Goal: Register for event/course

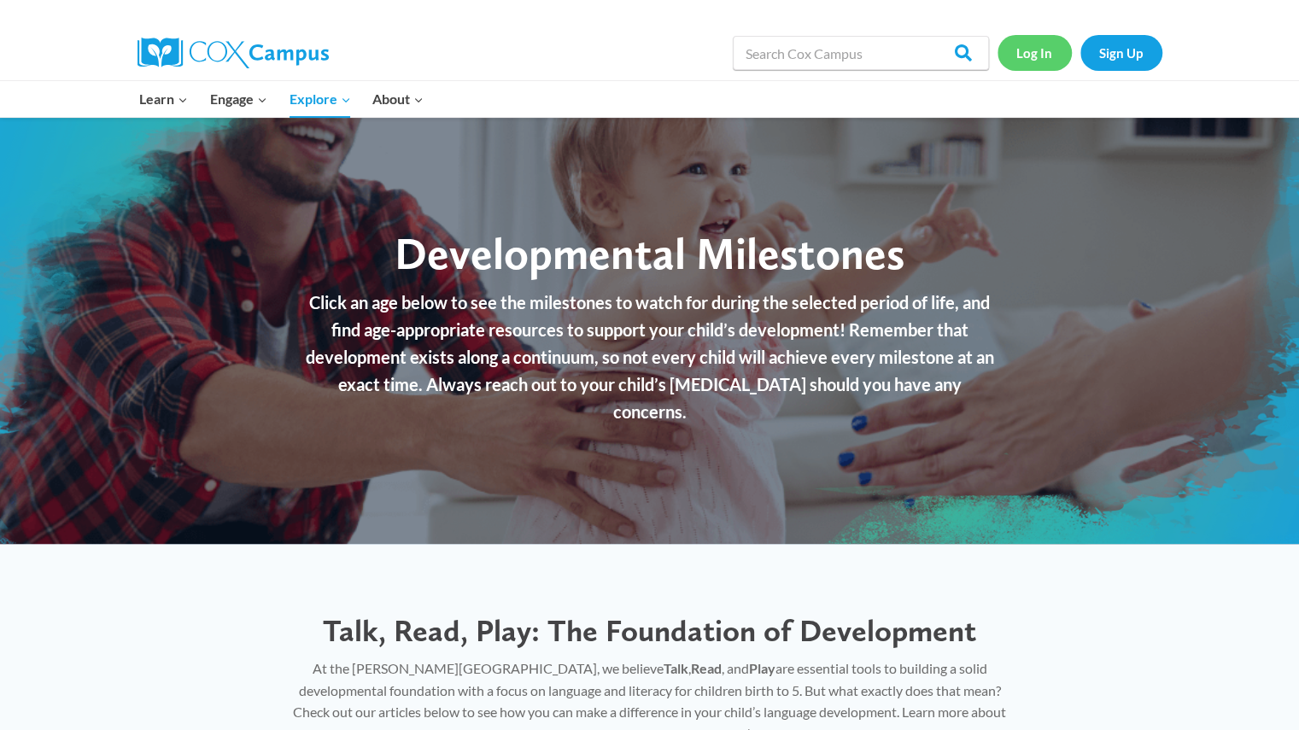
click at [1055, 55] on link "Log In" at bounding box center [1034, 52] width 74 height 35
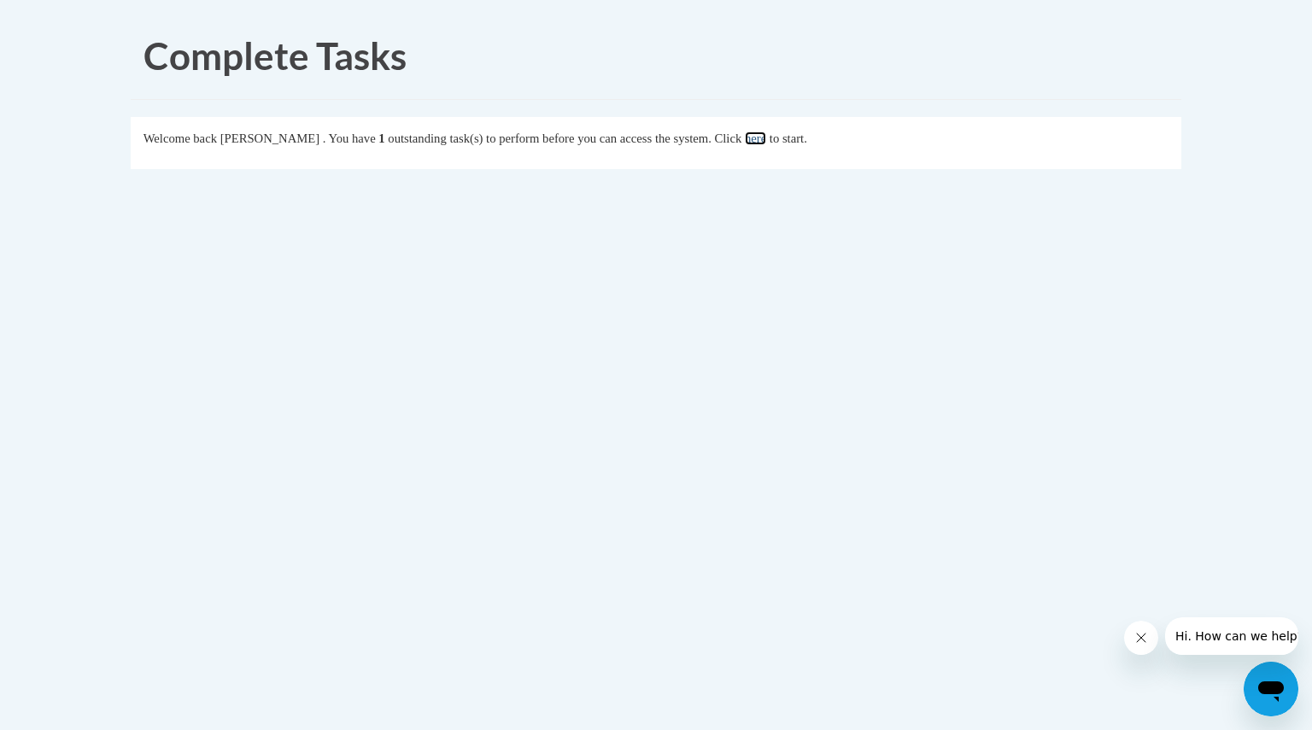
click at [766, 135] on link "here" at bounding box center [755, 138] width 21 height 14
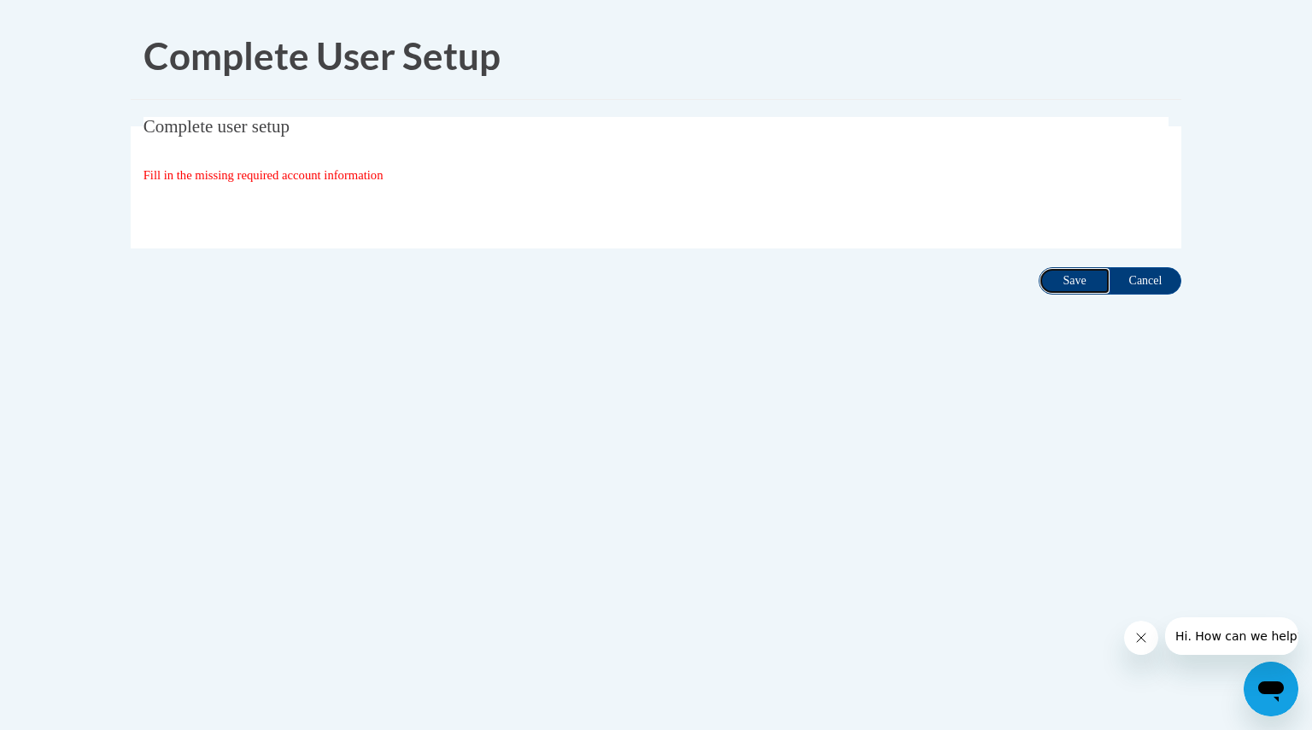
click at [1069, 272] on input "Save" at bounding box center [1074, 280] width 72 height 27
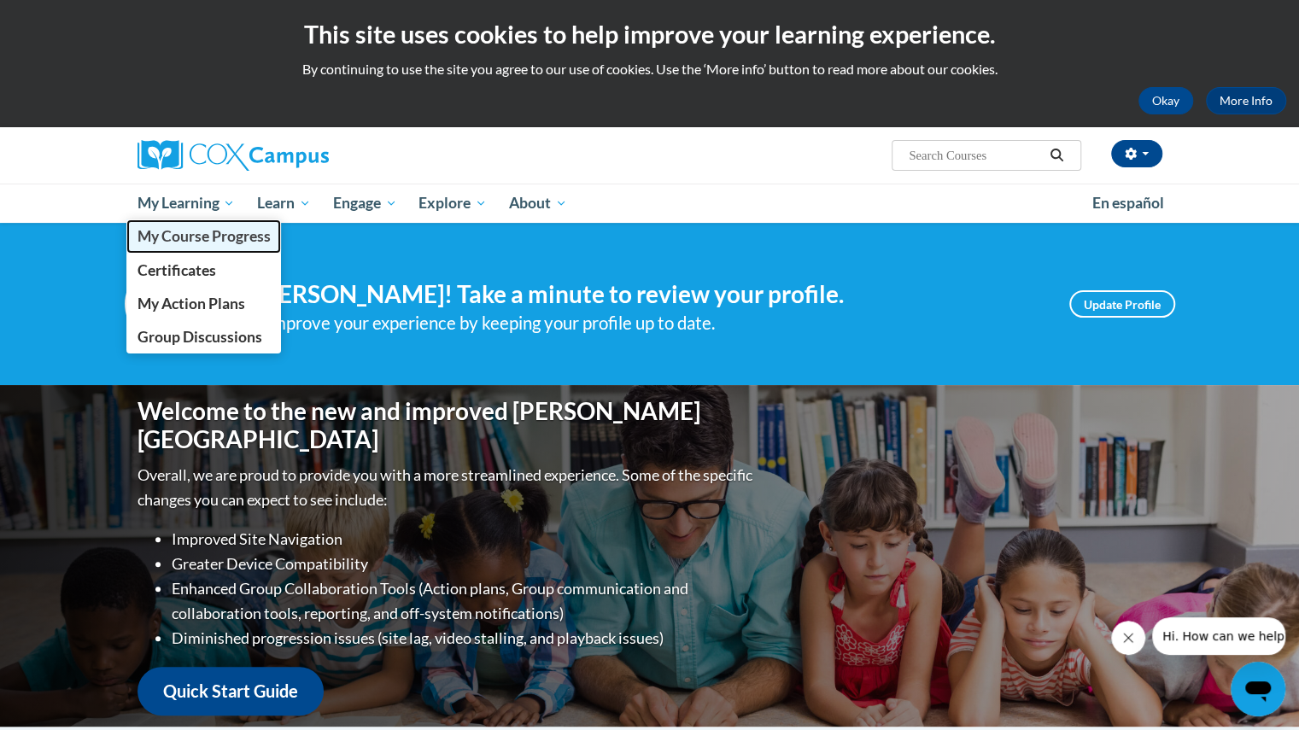
click at [205, 238] on span "My Course Progress" at bounding box center [203, 236] width 133 height 18
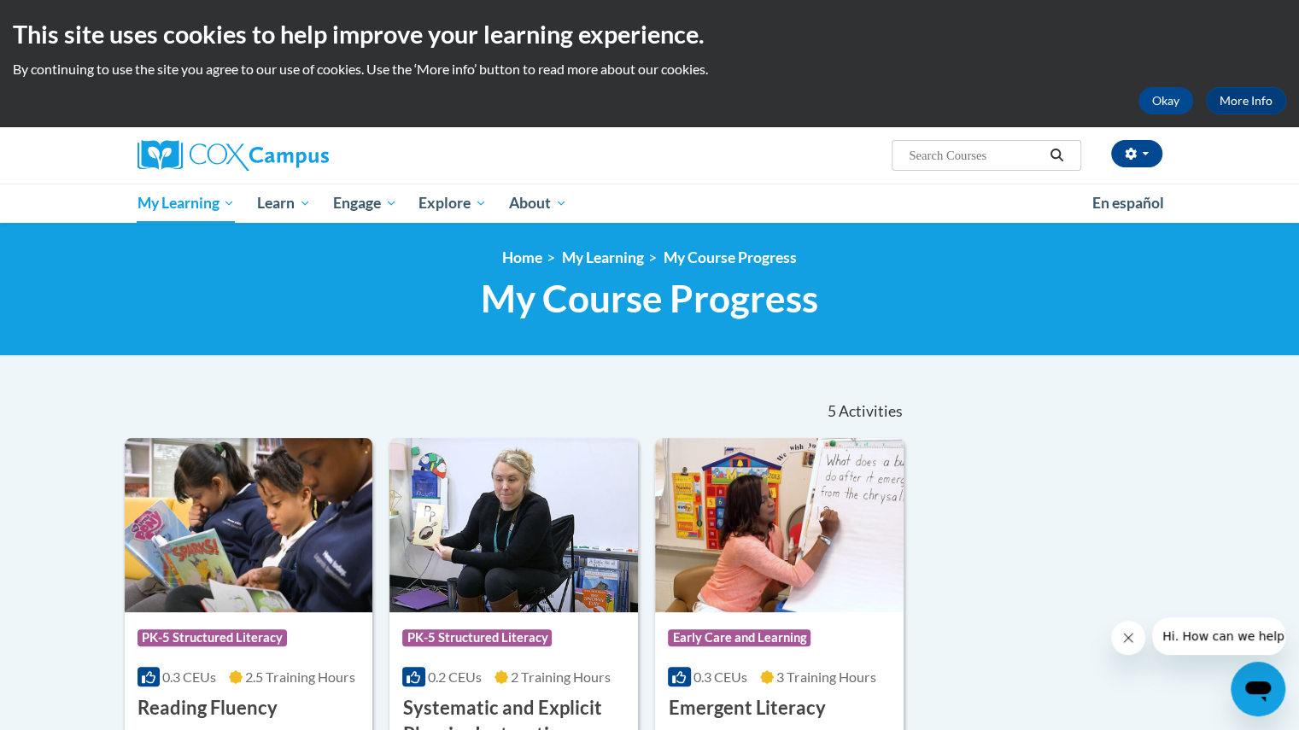
click at [979, 153] on input "Search..." at bounding box center [975, 155] width 137 height 20
type input "reading comp"
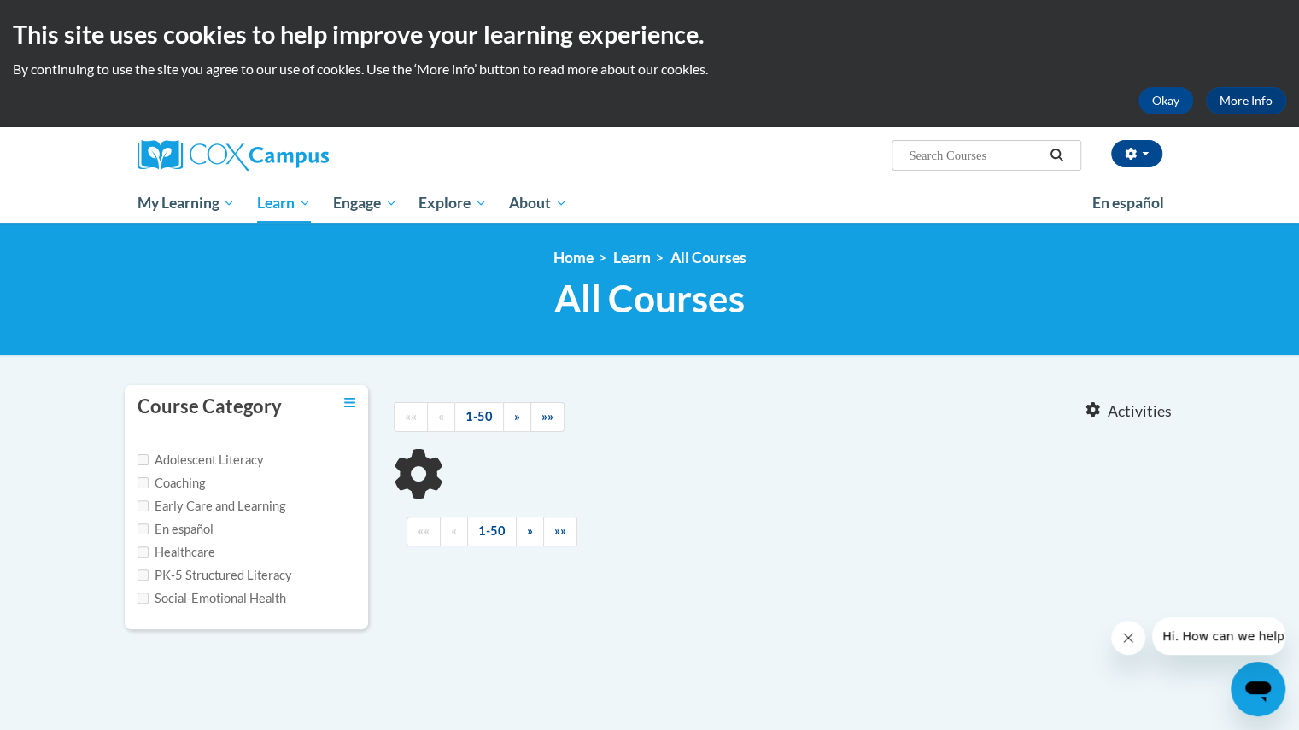
type input "reading comp"
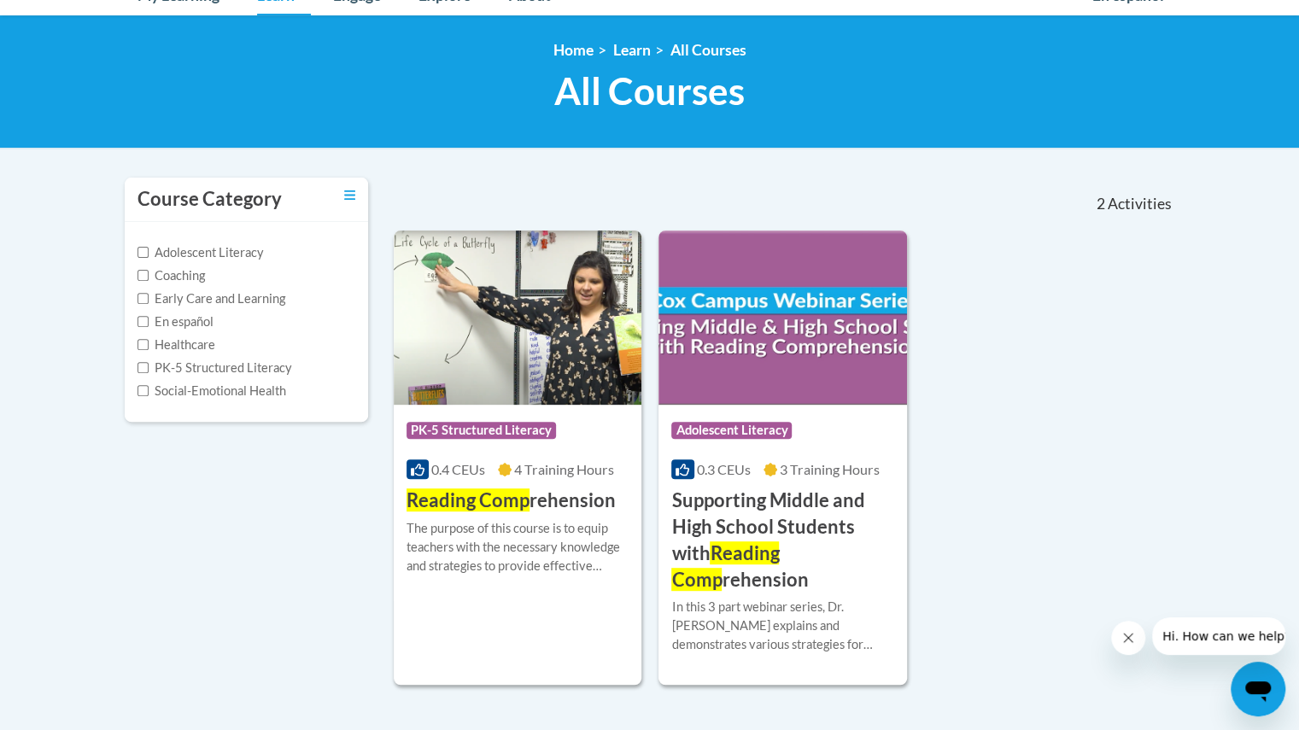
scroll to position [208, 0]
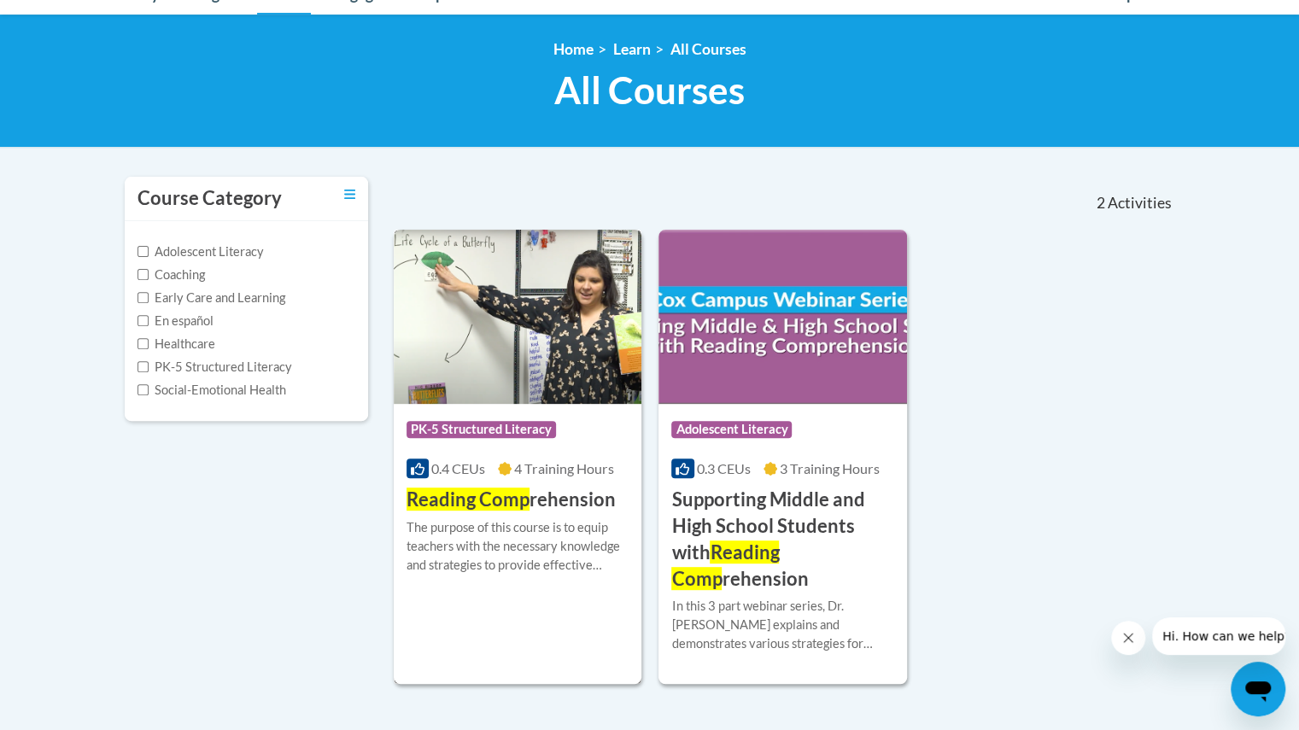
click at [583, 458] on div "Course Category: PK-5 Structured Literacy 0.4 CEUs 4 Training Hours COURSE Read…" at bounding box center [518, 458] width 248 height 109
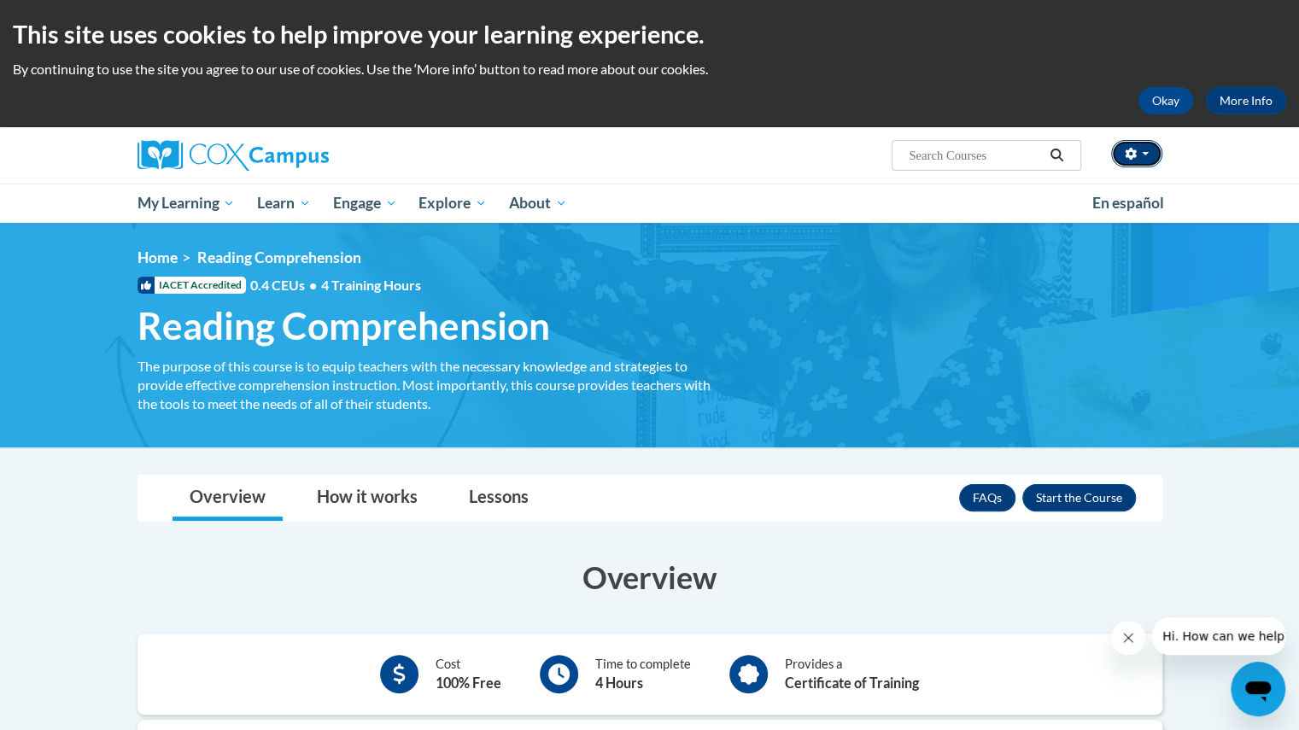
click at [1139, 149] on button "button" at bounding box center [1136, 153] width 51 height 27
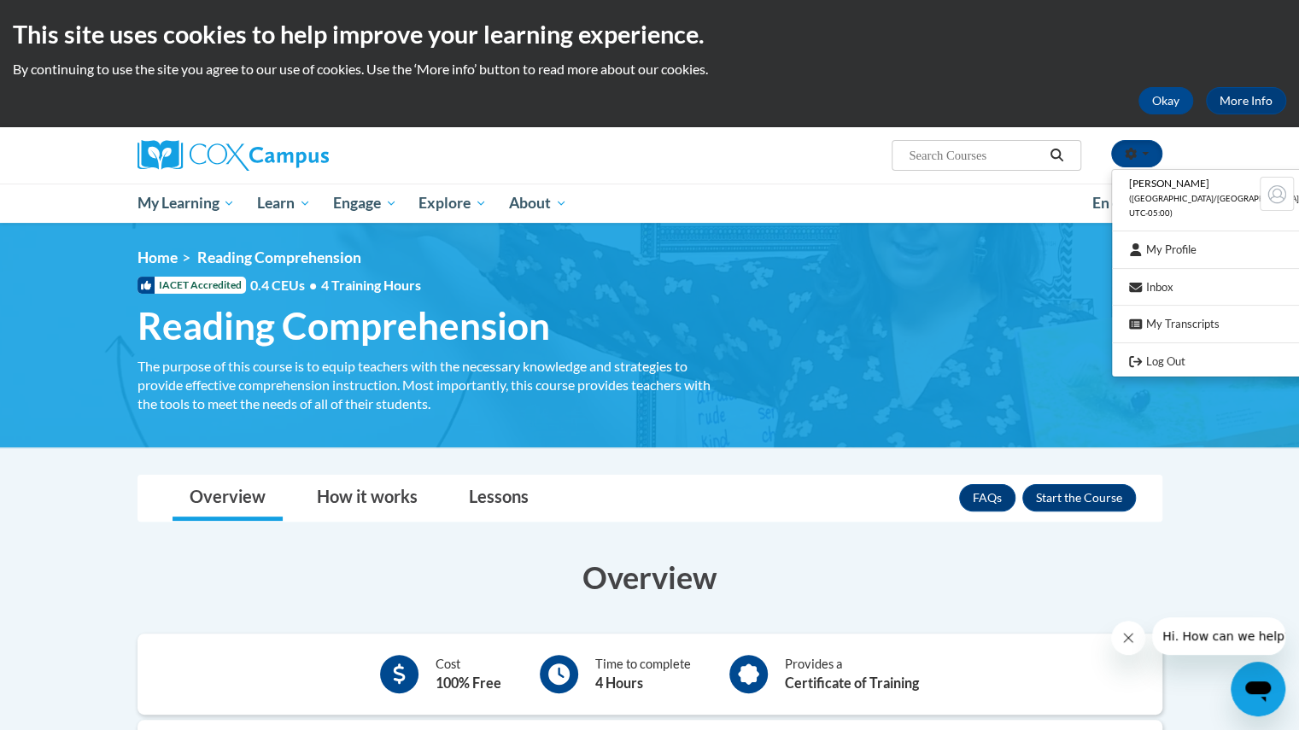
click at [1156, 202] on span "([GEOGRAPHIC_DATA]/[GEOGRAPHIC_DATA] UTC-05:00)" at bounding box center [1214, 206] width 170 height 24
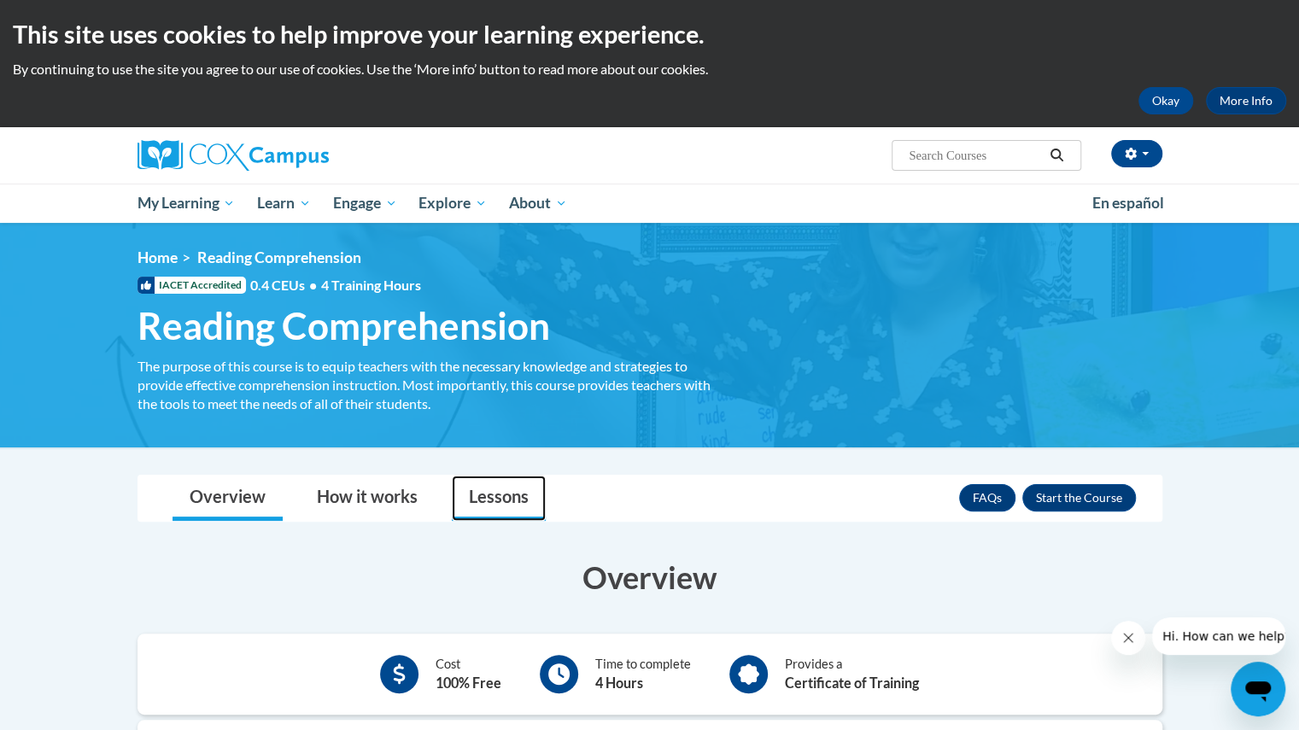
click at [499, 494] on link "Lessons" at bounding box center [499, 498] width 94 height 45
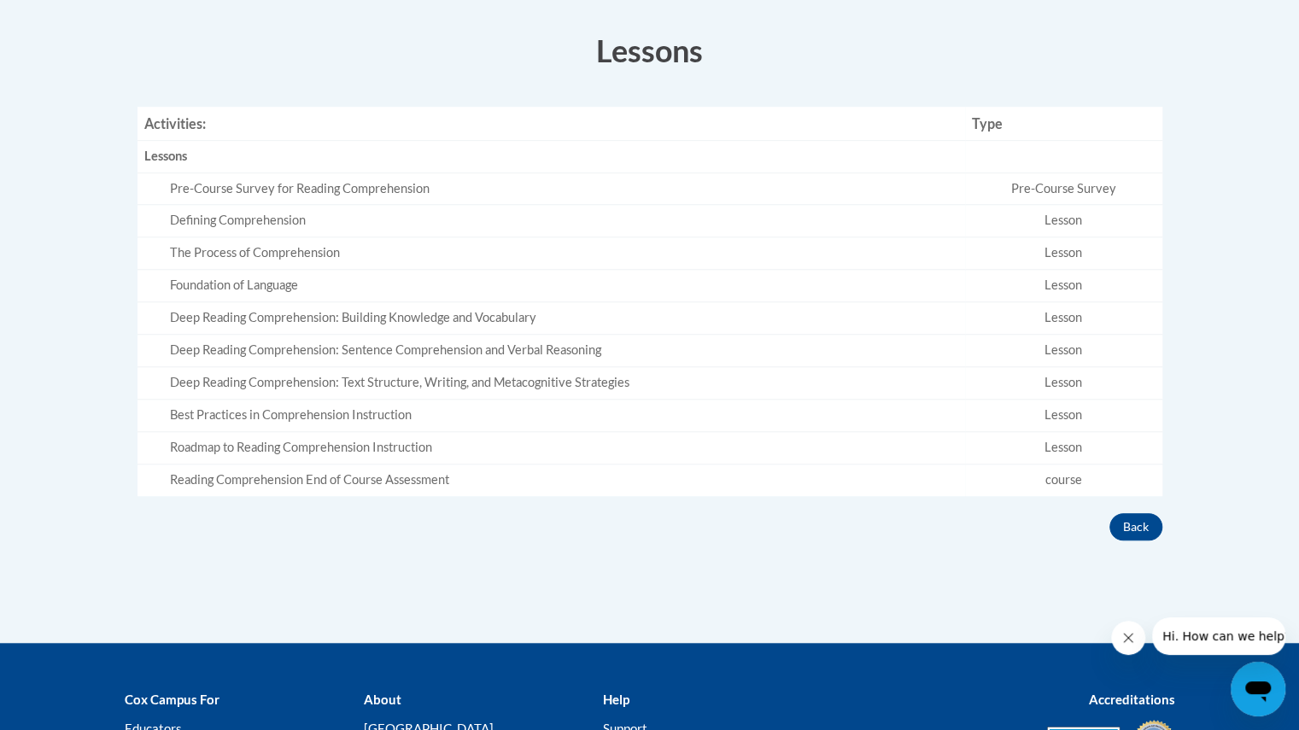
scroll to position [533, 0]
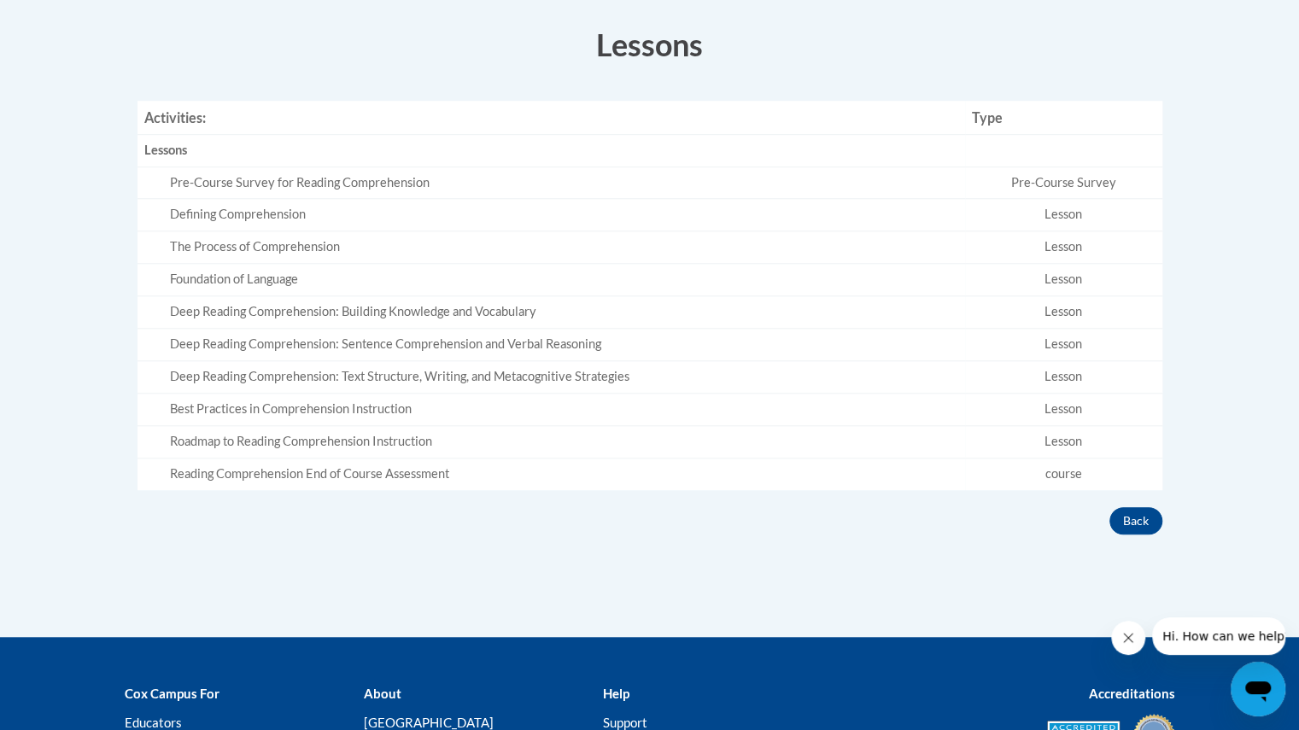
click at [956, 247] on div "The Process of Comprehension" at bounding box center [564, 247] width 788 height 18
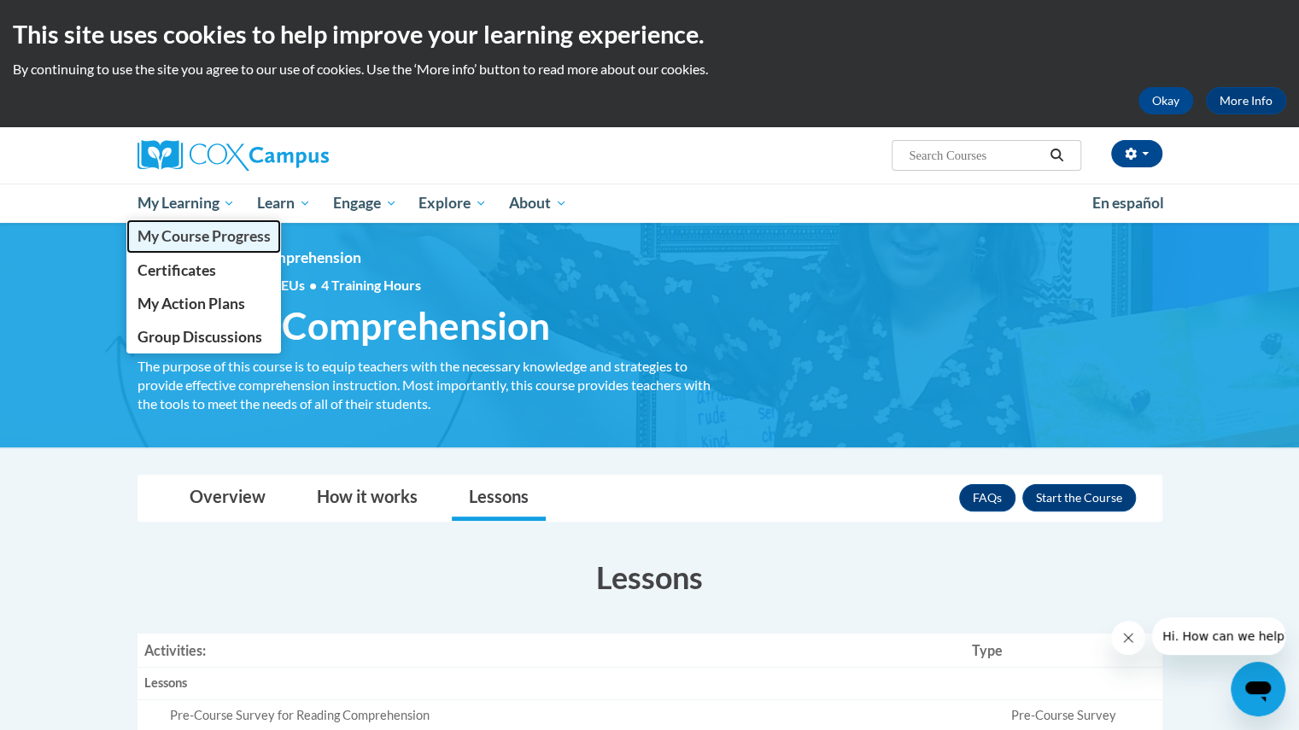
click at [181, 246] on link "My Course Progress" at bounding box center [203, 235] width 155 height 33
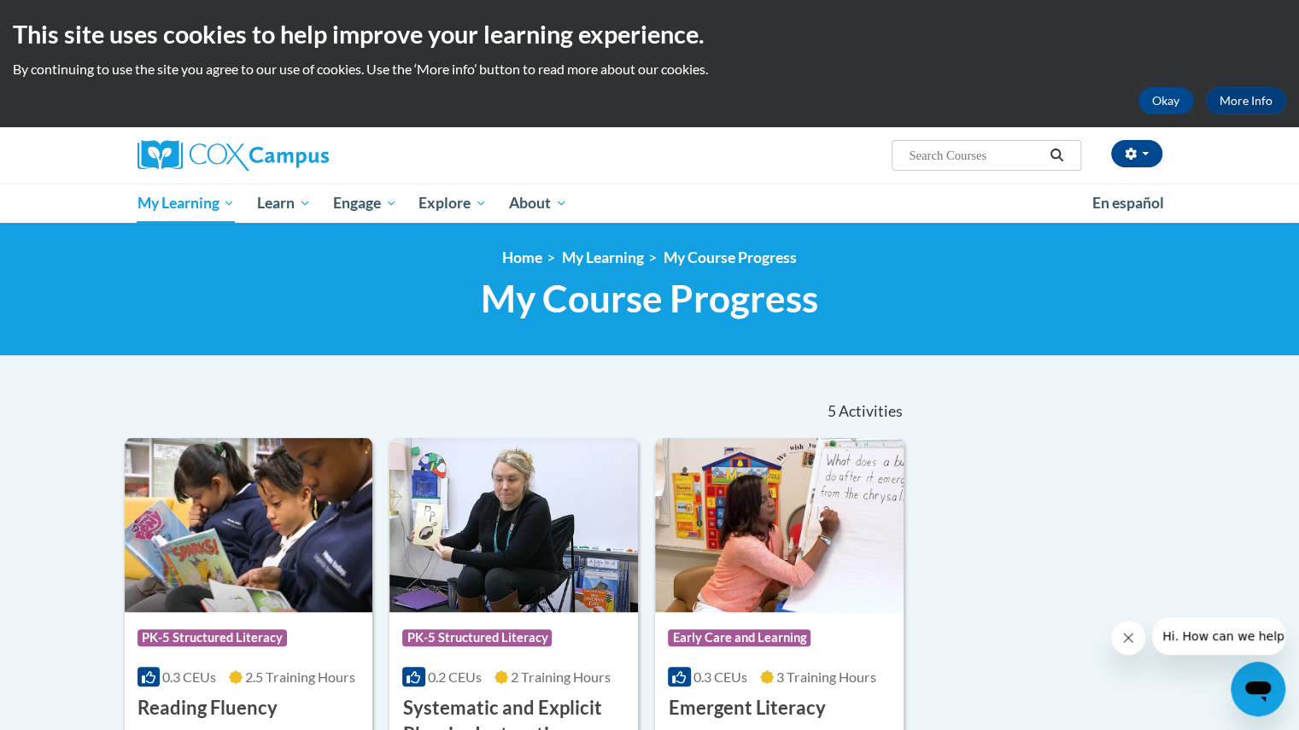
click at [971, 149] on input "Search..." at bounding box center [975, 155] width 137 height 20
type input "reading"
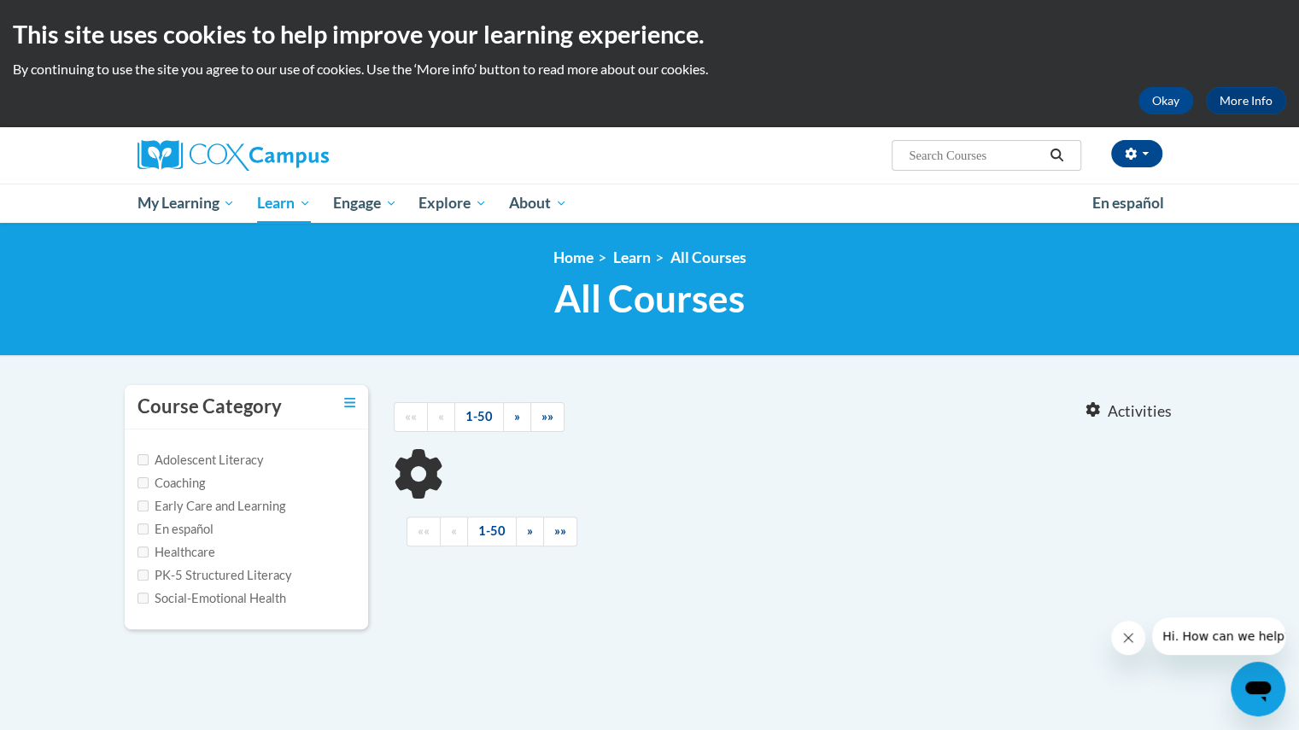
click at [546, 548] on div "«« « 1-50 » »»" at bounding box center [784, 532] width 781 height 64
type input "reading"
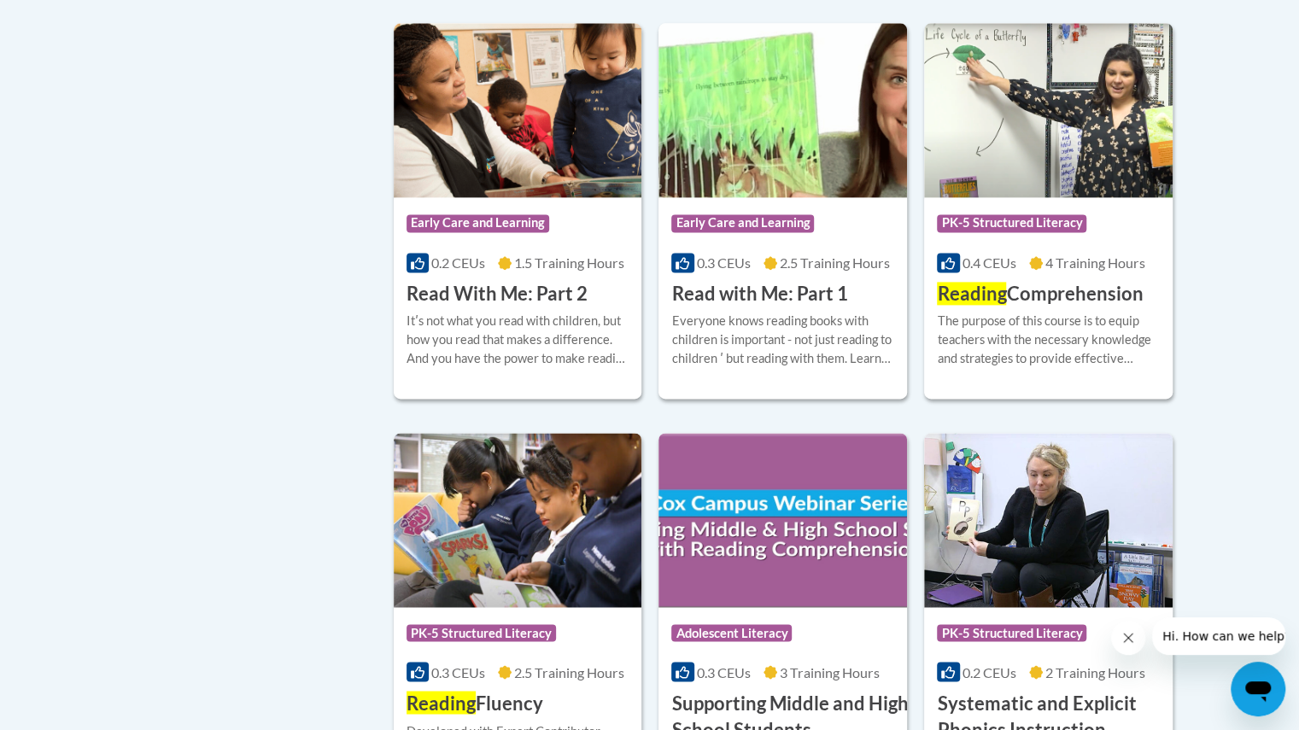
scroll to position [1331, 0]
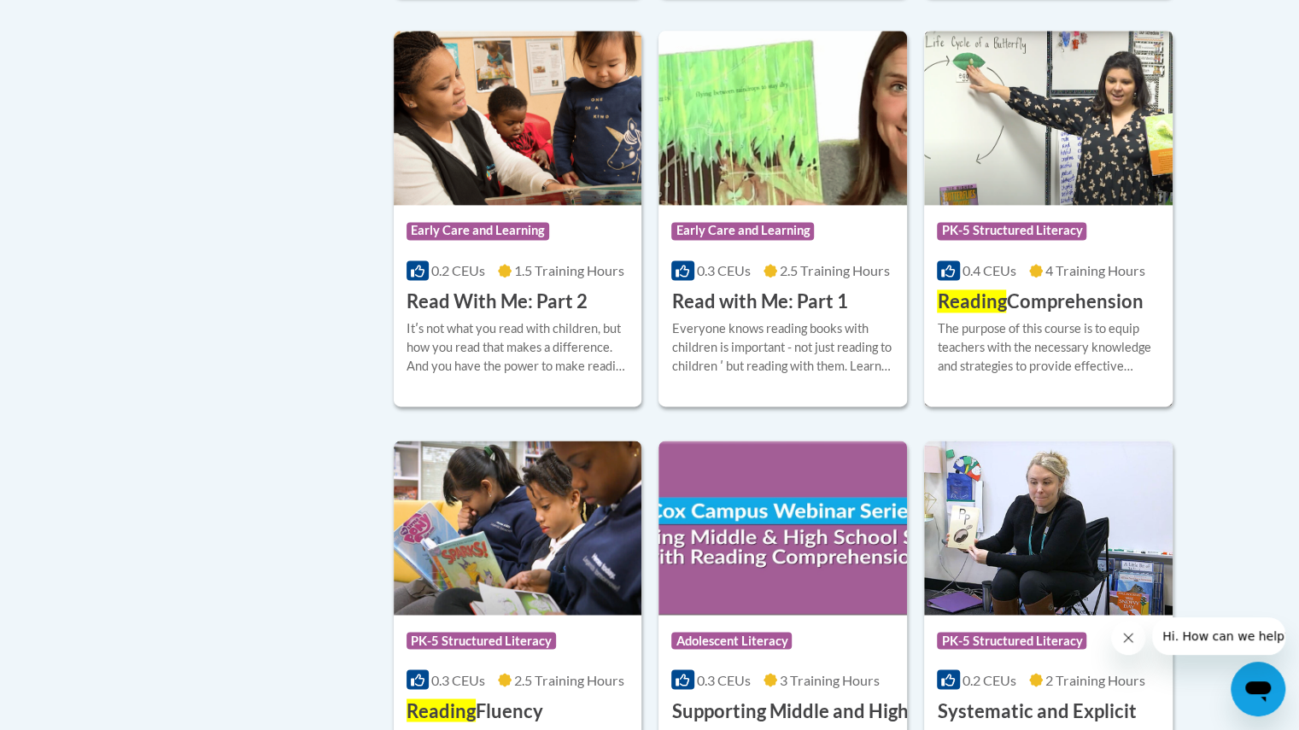
click at [1027, 265] on div "0.4 CEUs 4 Training Hours" at bounding box center [1048, 270] width 223 height 19
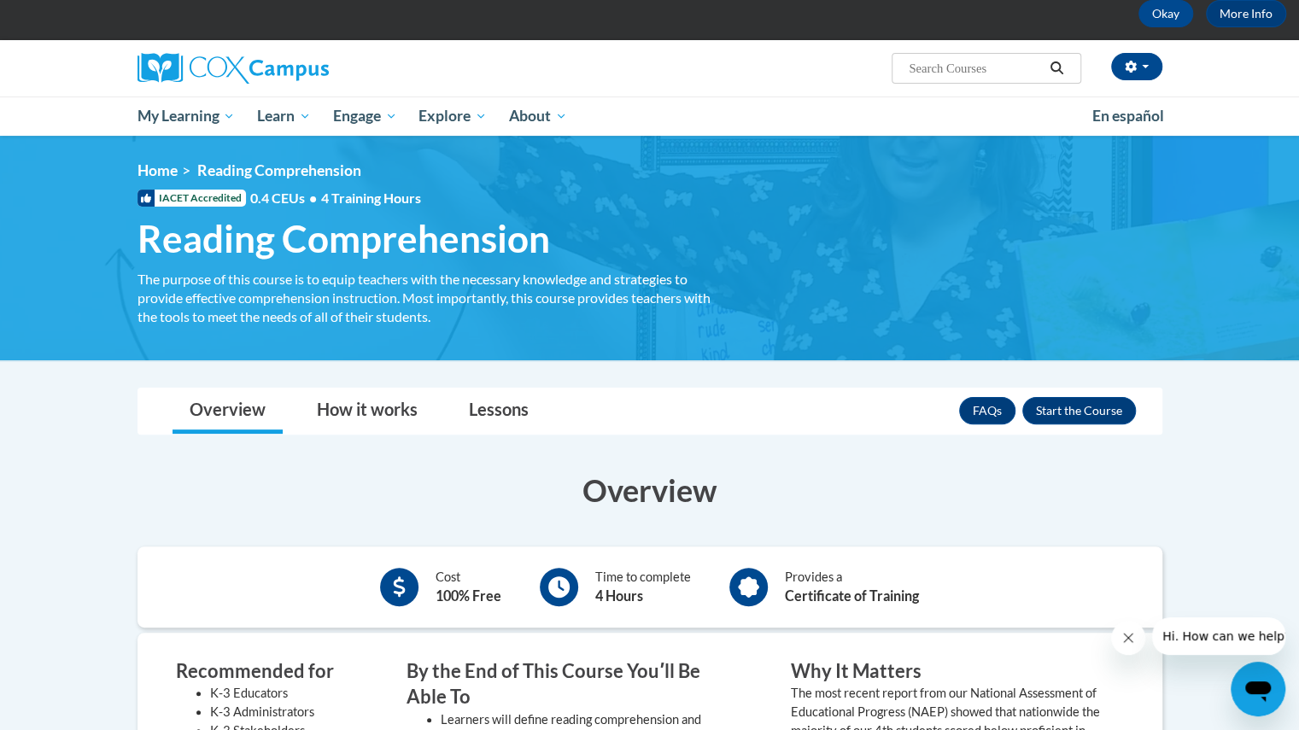
scroll to position [88, 0]
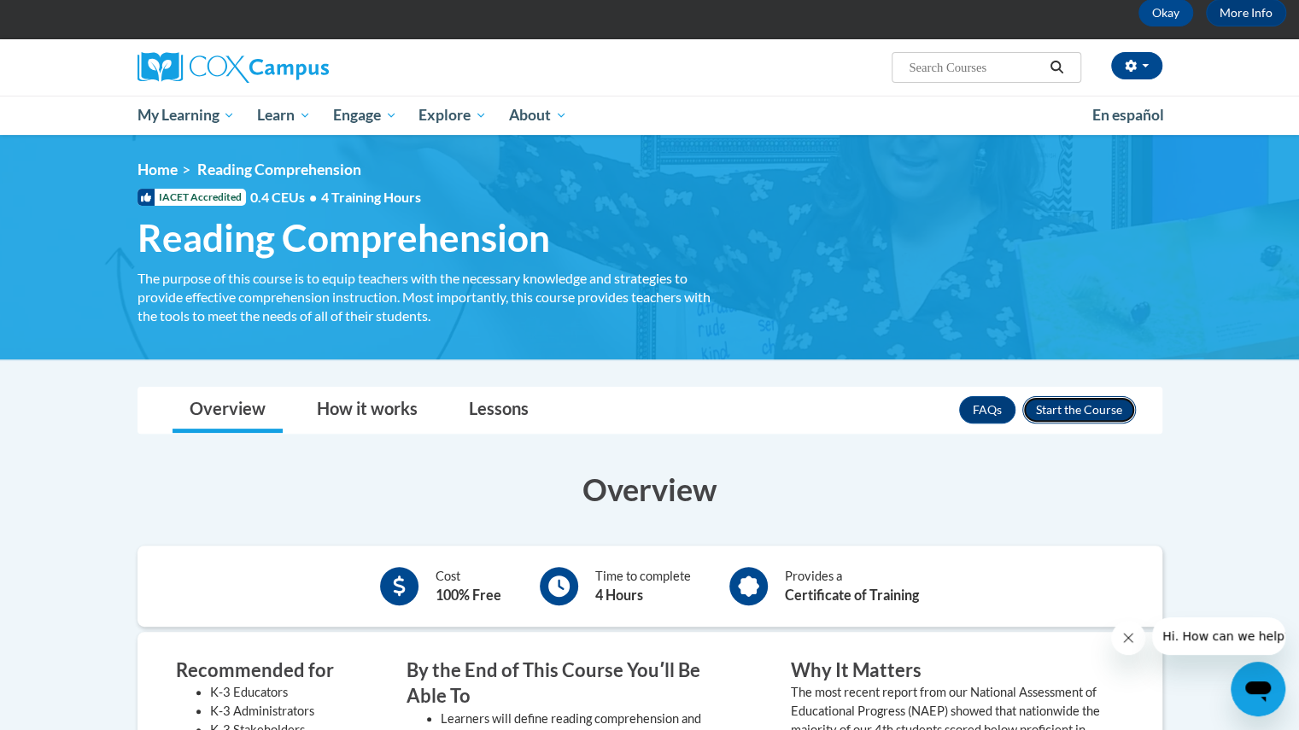
click at [1107, 407] on button "Enroll" at bounding box center [1079, 409] width 114 height 27
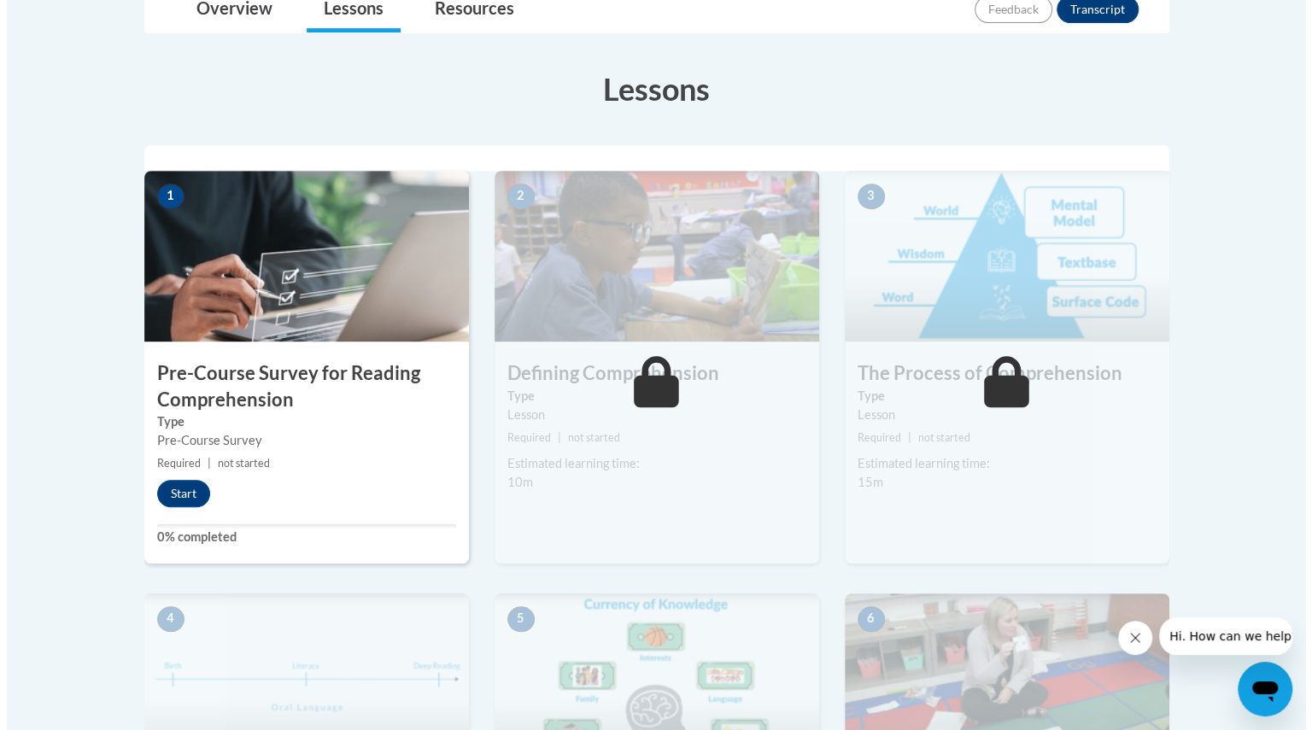
scroll to position [430, 0]
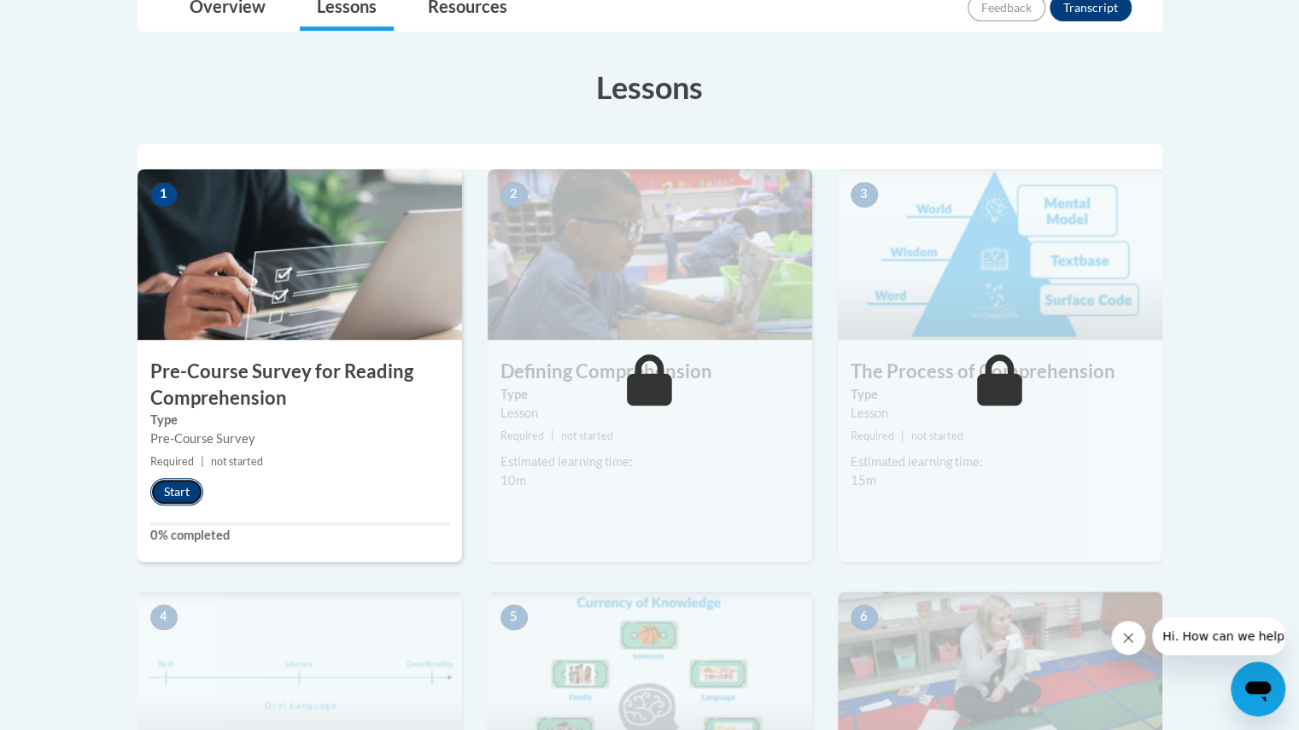
click at [180, 482] on button "Start" at bounding box center [176, 491] width 53 height 27
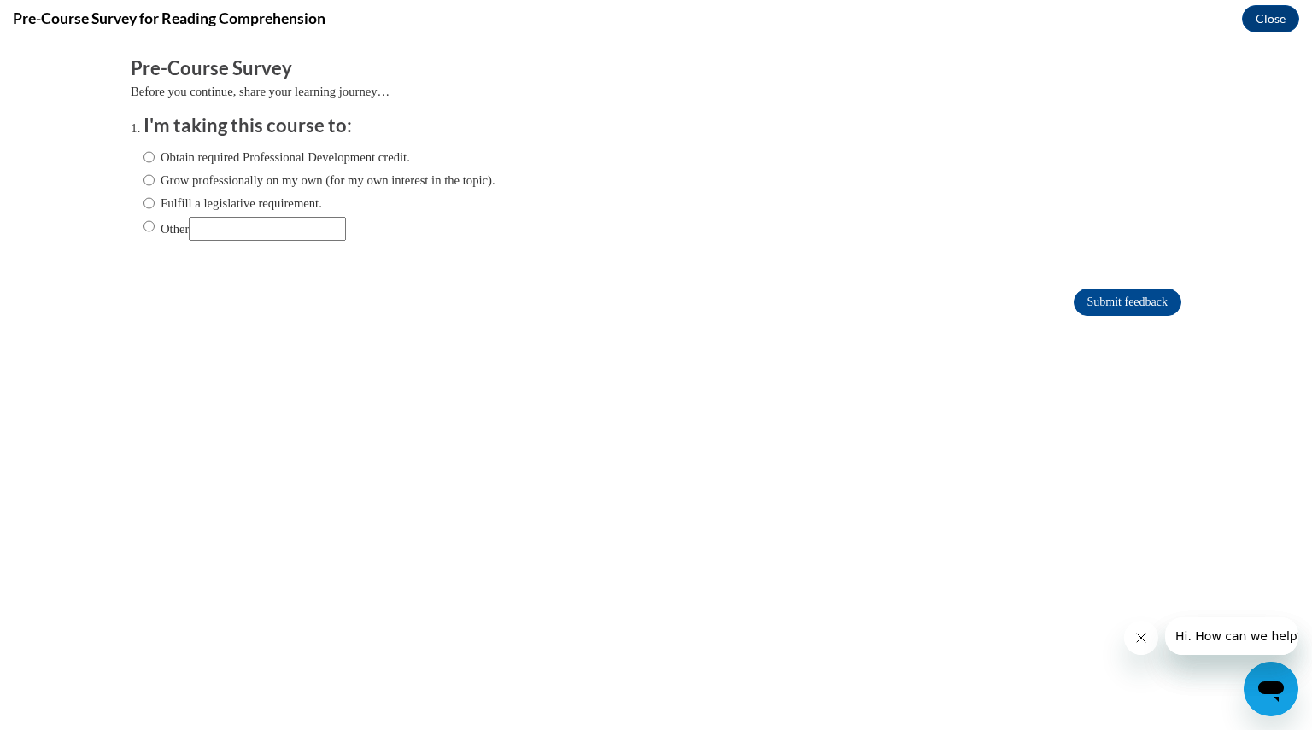
scroll to position [0, 0]
click at [143, 154] on input "Obtain required Professional Development credit." at bounding box center [148, 157] width 11 height 19
radio input "true"
click at [143, 201] on input "Fulfill a legislative requirement." at bounding box center [148, 203] width 11 height 19
radio input "true"
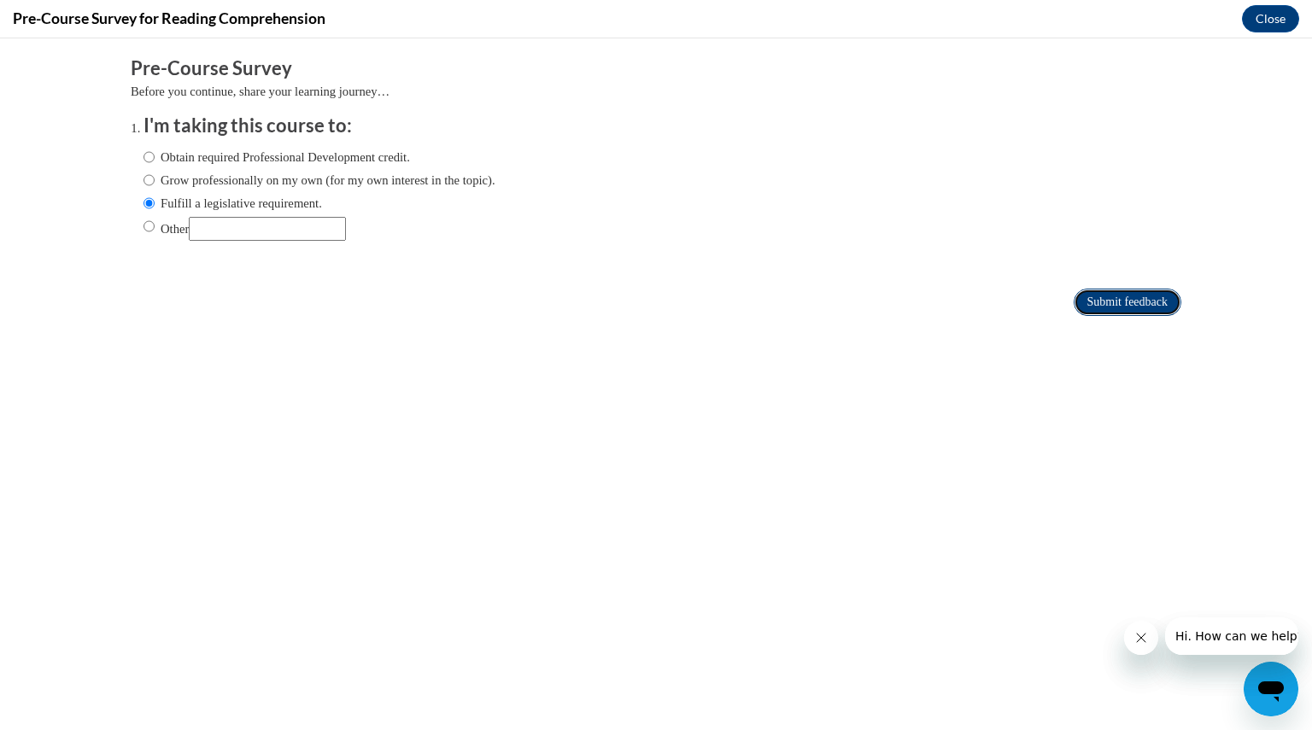
click at [1136, 289] on input "Submit feedback" at bounding box center [1127, 302] width 108 height 27
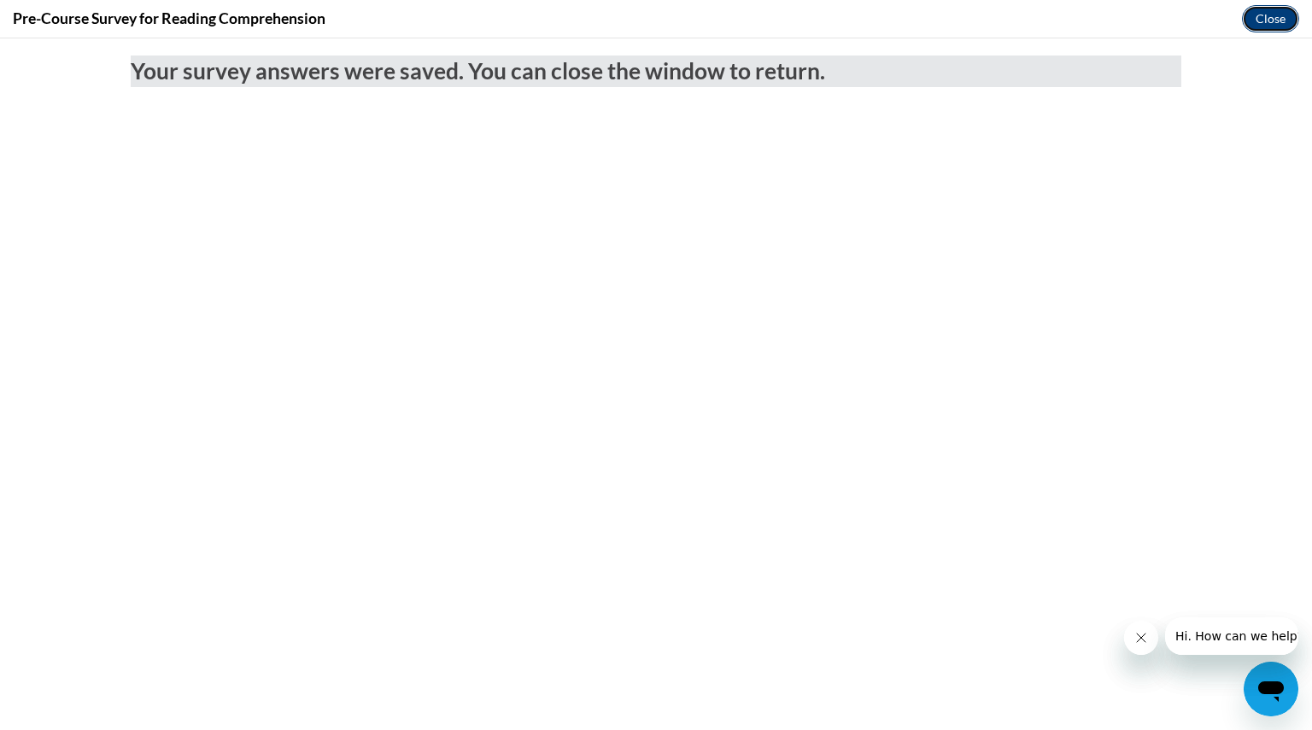
click at [1270, 21] on button "Close" at bounding box center [1270, 18] width 57 height 27
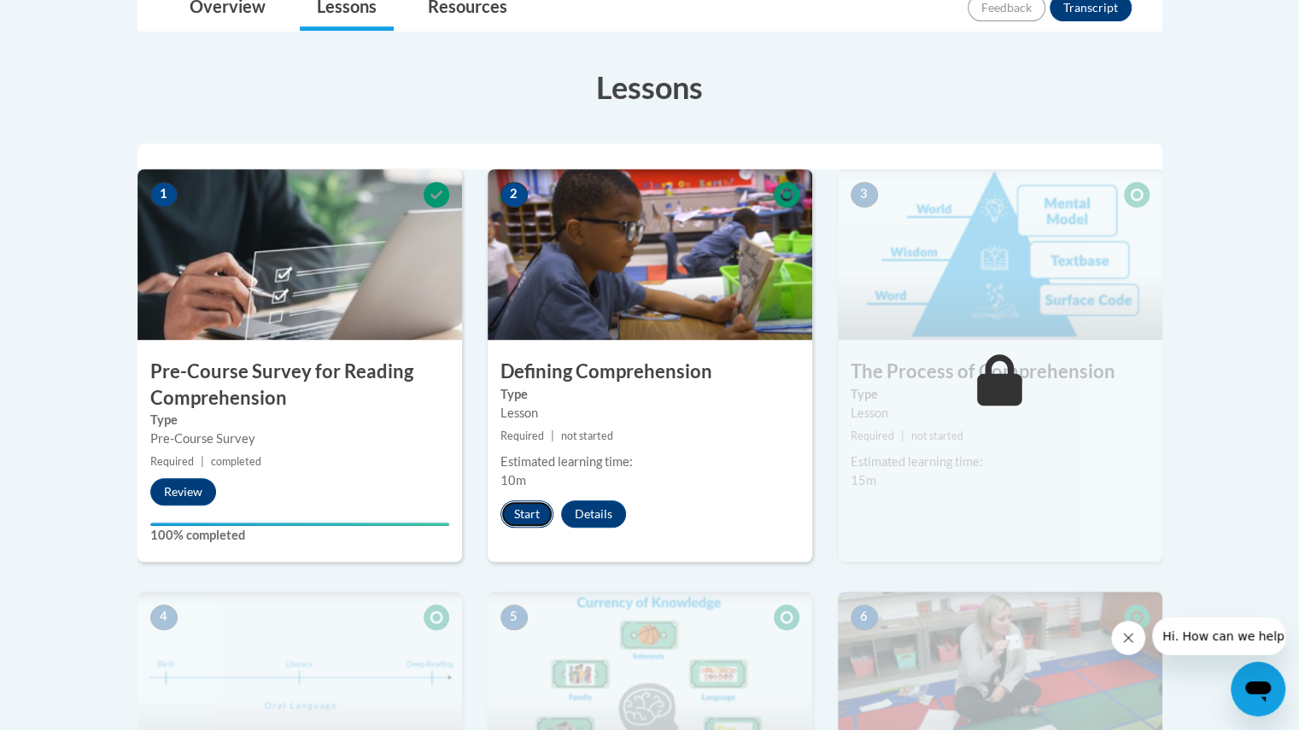
click at [528, 509] on button "Start" at bounding box center [526, 513] width 53 height 27
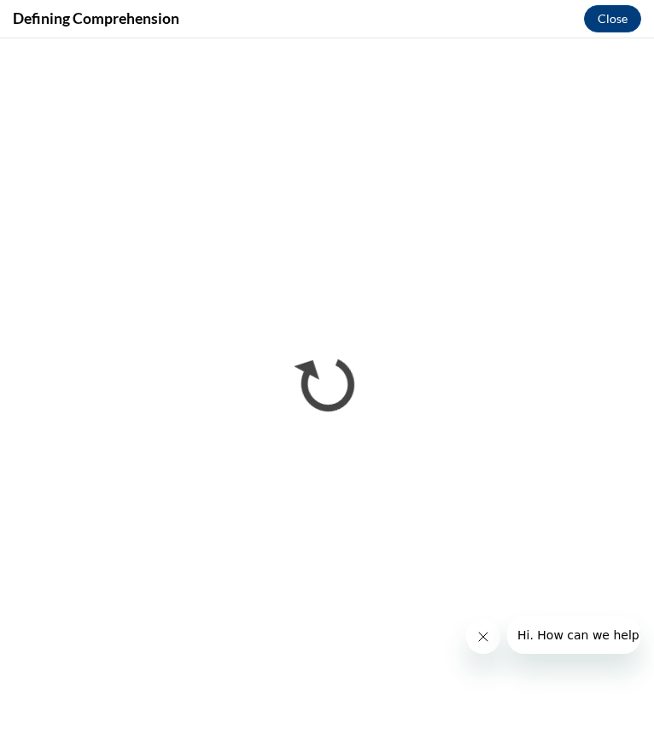
click at [476, 638] on icon "Close message from company" at bounding box center [483, 637] width 14 height 14
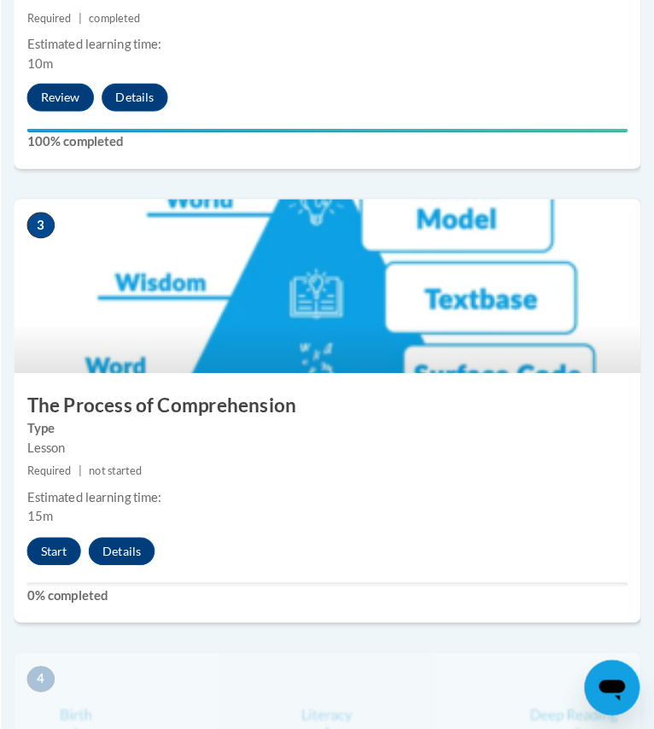
scroll to position [1271, 0]
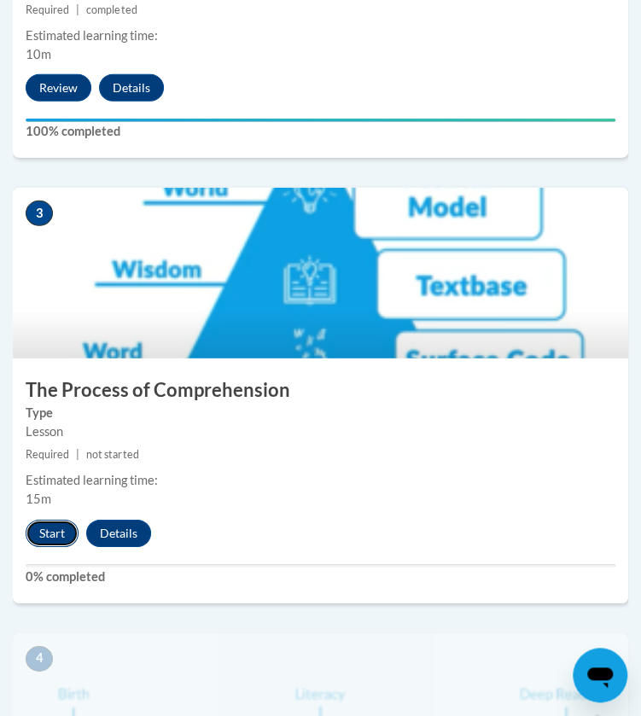
click at [56, 523] on button "Start" at bounding box center [52, 533] width 53 height 27
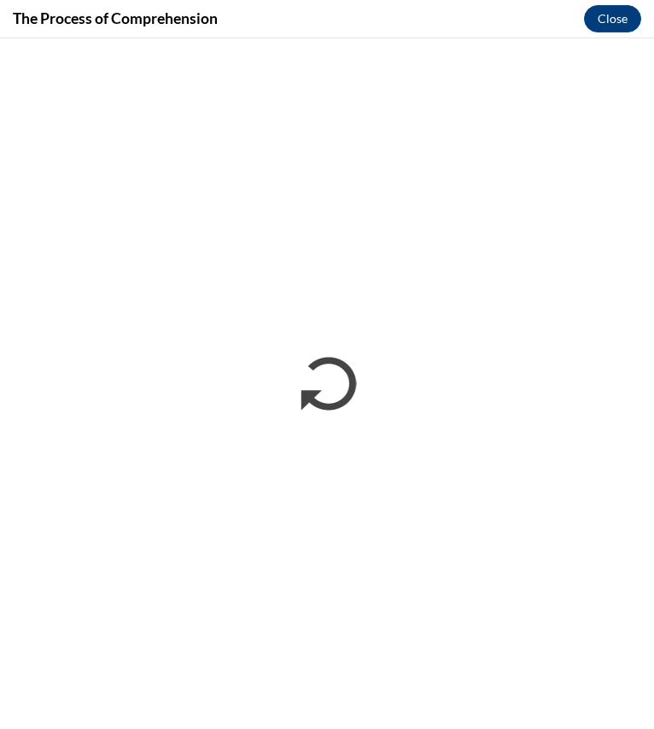
scroll to position [0, 0]
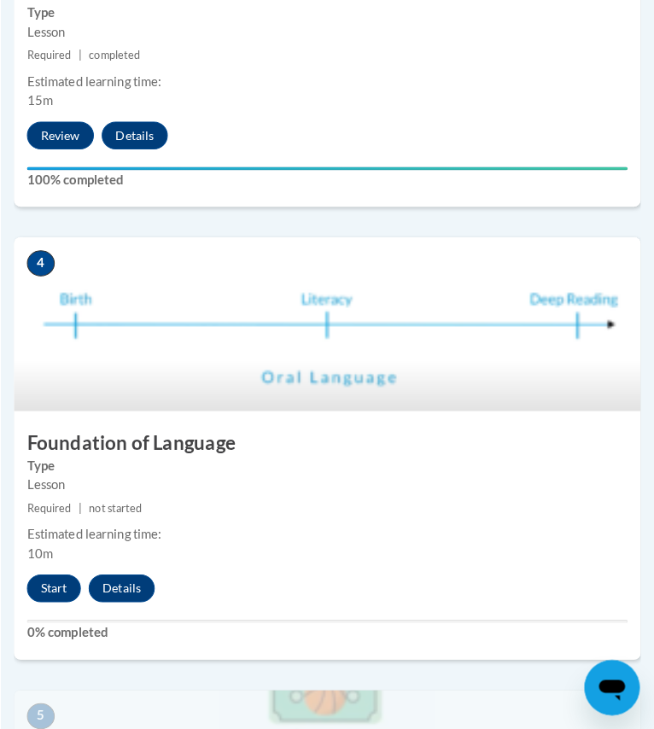
scroll to position [1676, 0]
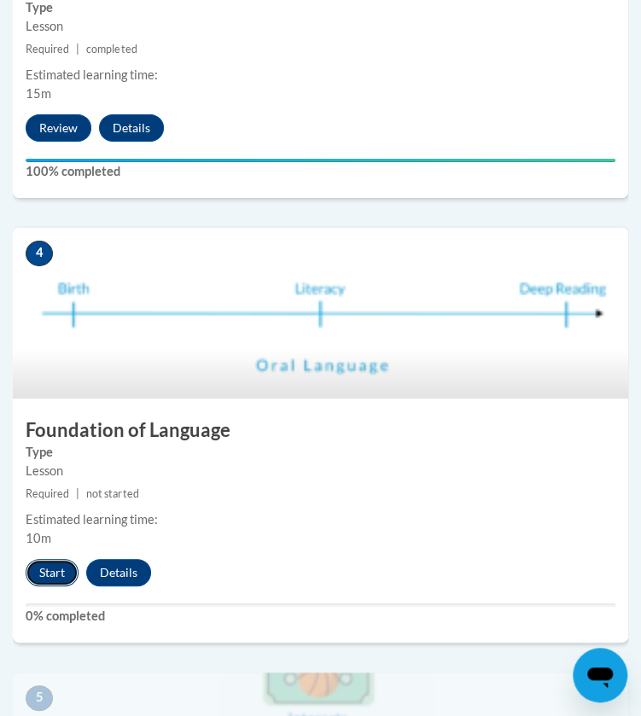
click at [59, 570] on button "Start" at bounding box center [52, 572] width 53 height 27
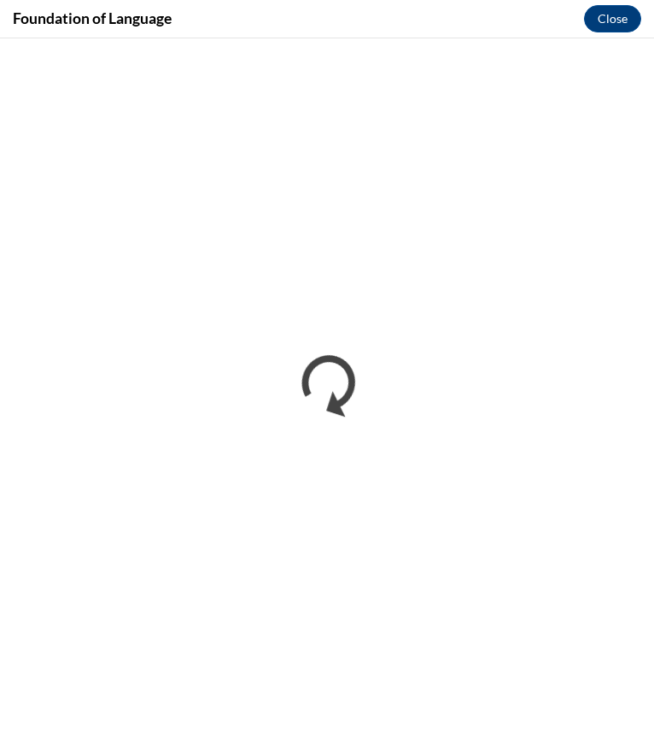
scroll to position [0, 0]
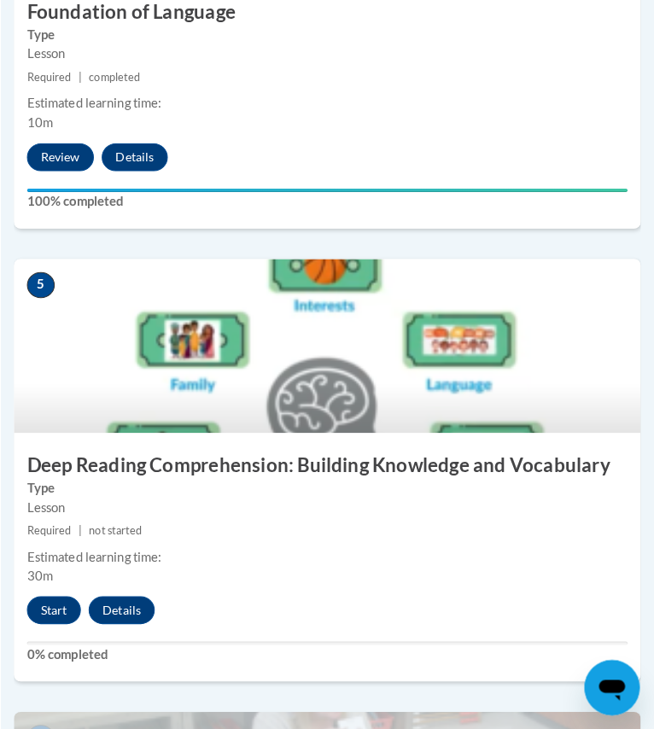
scroll to position [2095, 0]
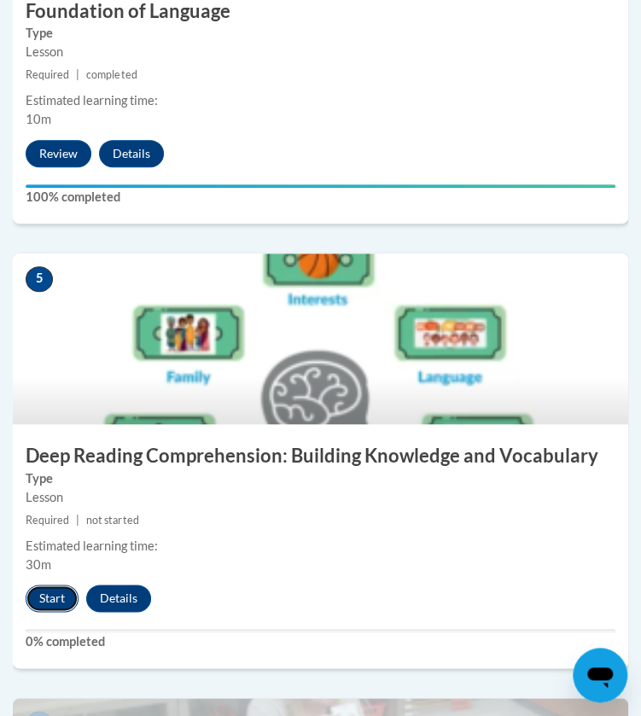
click at [56, 593] on button "Start" at bounding box center [52, 598] width 53 height 27
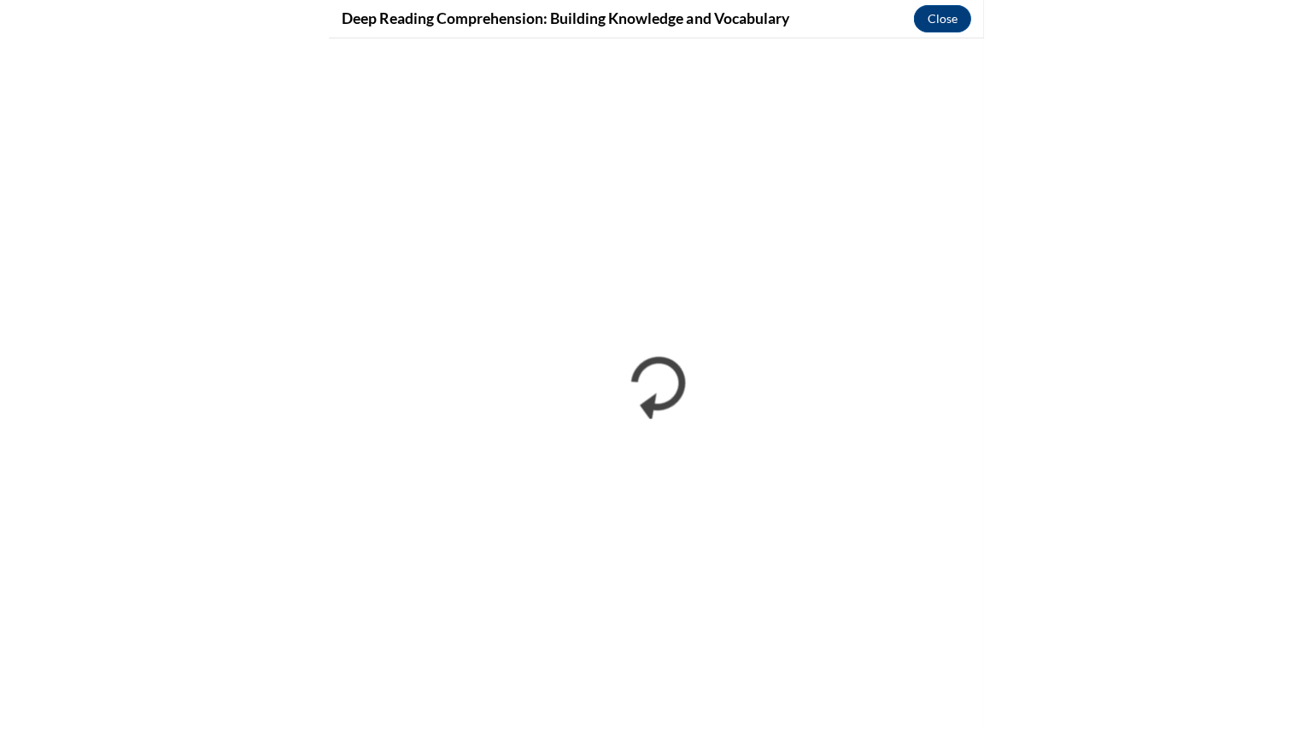
scroll to position [2031, 0]
